Goal: Task Accomplishment & Management: Complete application form

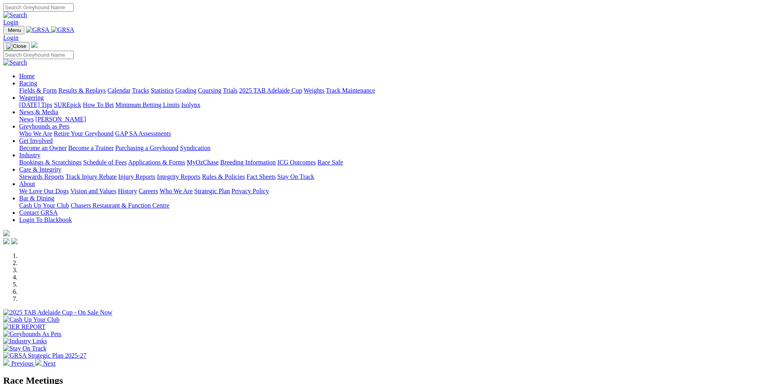
scroll to position [43, 0]
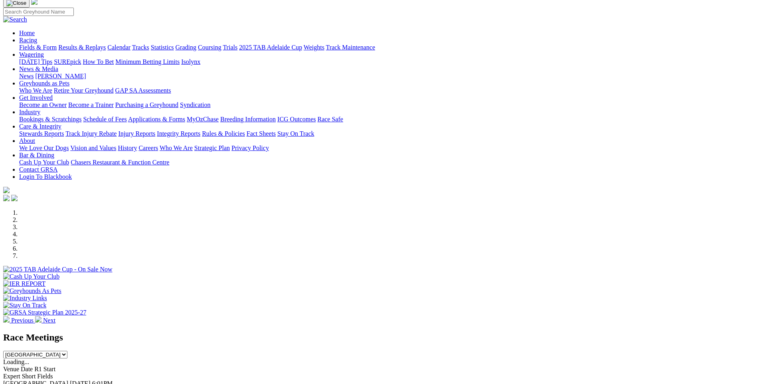
click at [41, 316] on img at bounding box center [38, 319] width 6 height 6
click at [523, 302] on div at bounding box center [378, 302] width 750 height 0
